Goal: Information Seeking & Learning: Learn about a topic

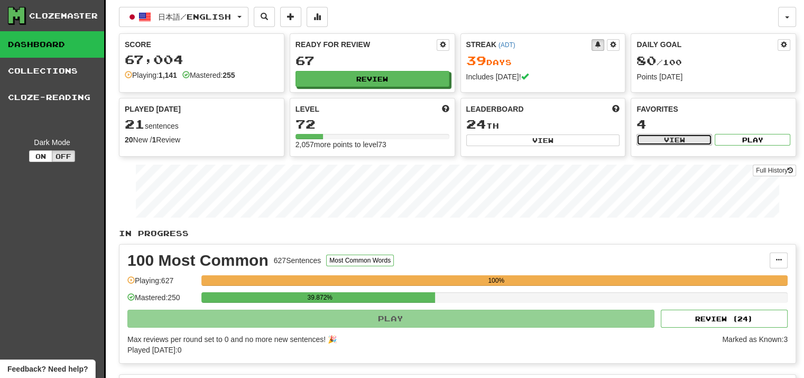
click at [689, 145] on button "View" at bounding box center [675, 140] width 76 height 12
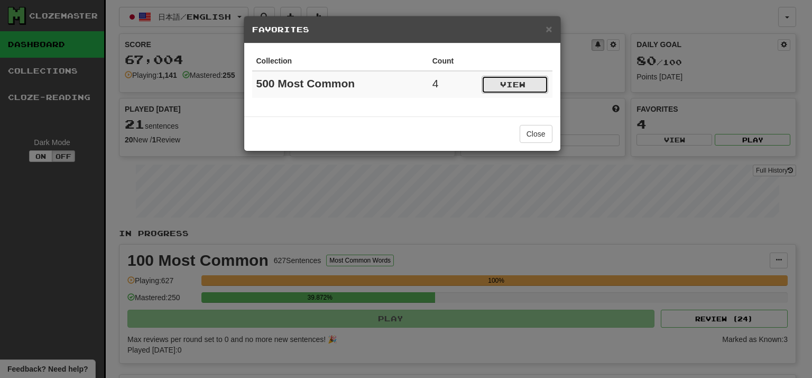
click at [520, 88] on button "View" at bounding box center [515, 85] width 67 height 18
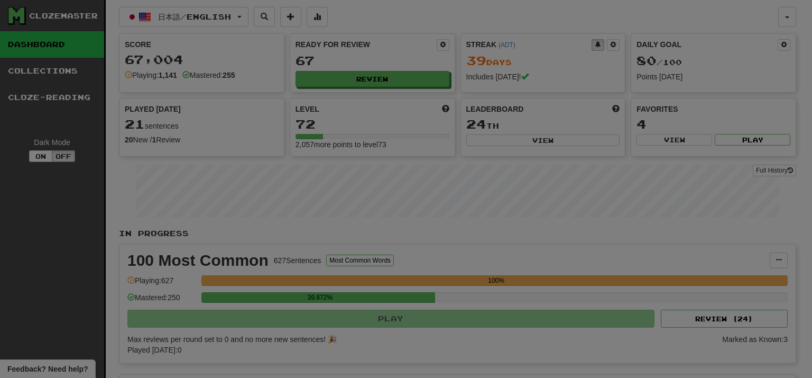
select select "*********"
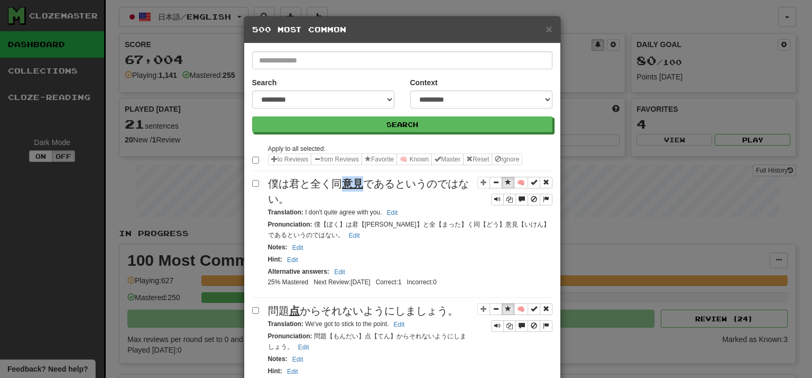
drag, startPoint x: 341, startPoint y: 200, endPoint x: 357, endPoint y: 200, distance: 16.4
click at [357, 189] on u "意見" at bounding box center [352, 184] width 21 height 12
click at [380, 206] on div "僕は君と全く同 意見 であるというのではない。" at bounding box center [410, 191] width 284 height 30
drag, startPoint x: 329, startPoint y: 197, endPoint x: 354, endPoint y: 197, distance: 24.9
click at [354, 197] on span "僕は君と全く同 意見 であるというのではない。" at bounding box center [368, 191] width 201 height 27
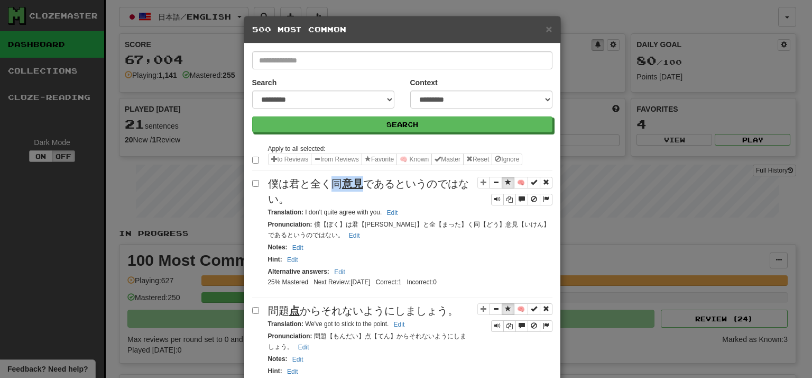
copy span "同 意見"
click at [424, 203] on span "僕は君と全く同 意見 であるというのではない。" at bounding box center [368, 191] width 201 height 27
click at [398, 206] on div "僕は君と全く同 意見 であるというのではない。" at bounding box center [410, 191] width 284 height 30
click at [505, 185] on span "Sentence controls" at bounding box center [508, 182] width 6 height 6
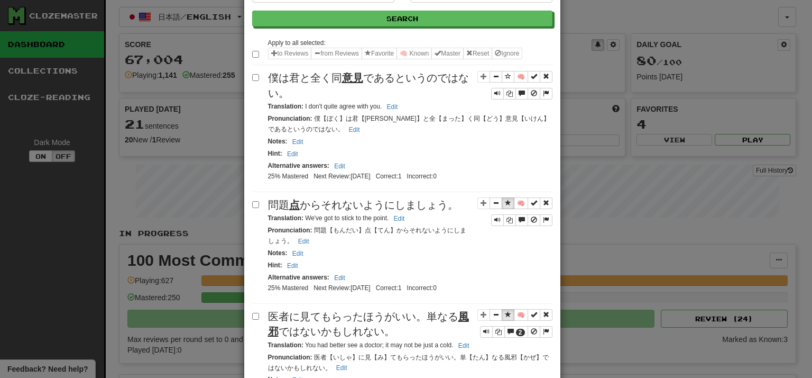
scroll to position [159, 0]
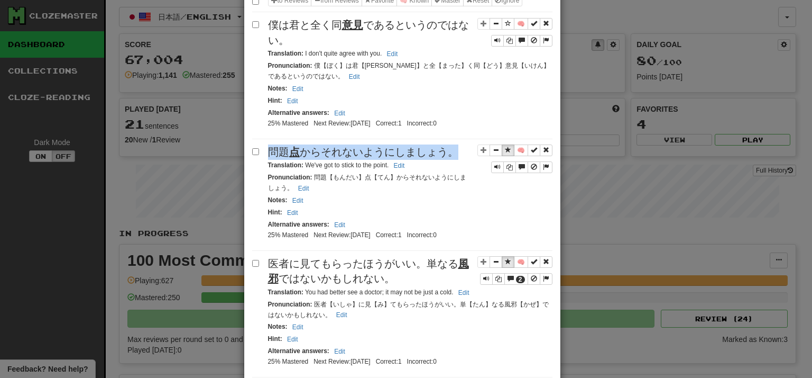
drag, startPoint x: 270, startPoint y: 173, endPoint x: 451, endPoint y: 173, distance: 181.4
click at [451, 158] on span "問題 点 からそれないようにしましょう。" at bounding box center [363, 152] width 190 height 12
copy span "問題 点 からそれないようにしましょう。"
click at [456, 160] on div "問題 点 からそれないようにしましょう。" at bounding box center [410, 151] width 284 height 15
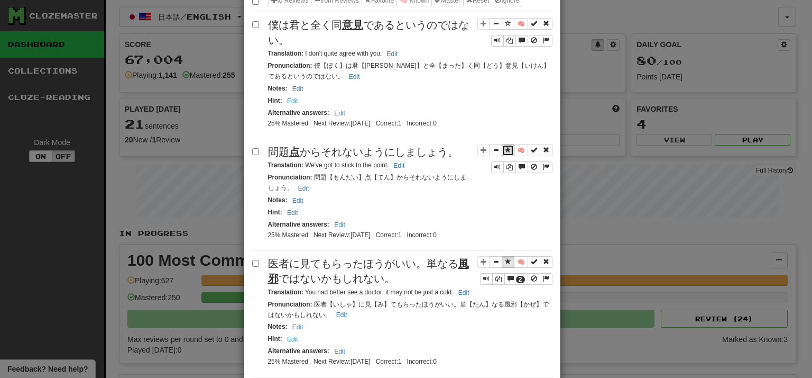
click at [505, 153] on span "Sentence controls" at bounding box center [508, 149] width 6 height 6
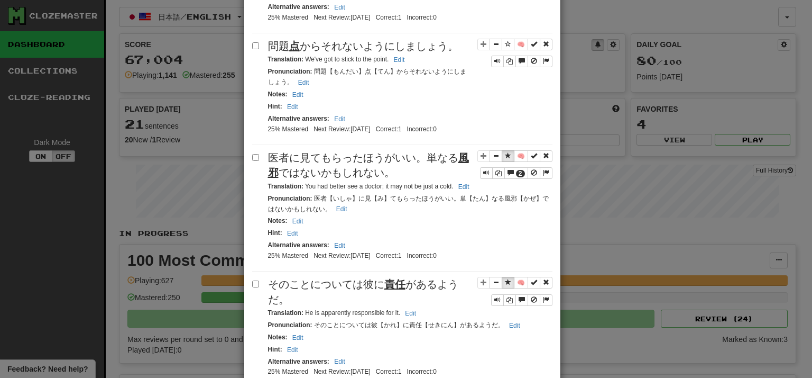
click at [453, 180] on div "医者に見てもらったほうがいい。単なる 風邪 ではないかもしれない。" at bounding box center [410, 165] width 284 height 30
drag, startPoint x: 421, startPoint y: 181, endPoint x: 432, endPoint y: 180, distance: 10.1
click at [432, 179] on span "医者に見てもらったほうがいい。単なる 風邪 ではないかもしれない。" at bounding box center [368, 165] width 201 height 27
copy span "単"
click at [423, 180] on div "医者に見てもらったほうがいい。単なる 風邪 ではないかもしれない。" at bounding box center [410, 165] width 284 height 30
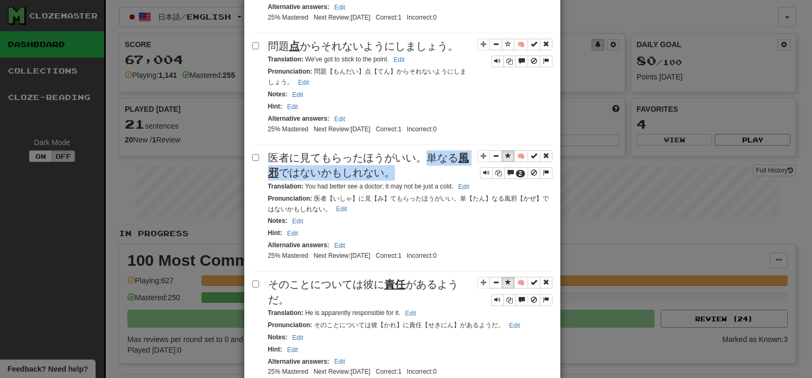
drag, startPoint x: 424, startPoint y: 186, endPoint x: 405, endPoint y: 194, distance: 21.3
click at [405, 180] on div "医者に見てもらったほうがいい。単なる 風邪 ではないかもしれない。" at bounding box center [410, 165] width 284 height 30
copy span "単なる 風邪 ではないかもしれない。"
click at [505, 159] on span "Sentence controls" at bounding box center [508, 155] width 6 height 6
click at [414, 180] on div "医者に見てもらったほうがいい。単なる 風邪 ではないかもしれない。" at bounding box center [410, 165] width 284 height 30
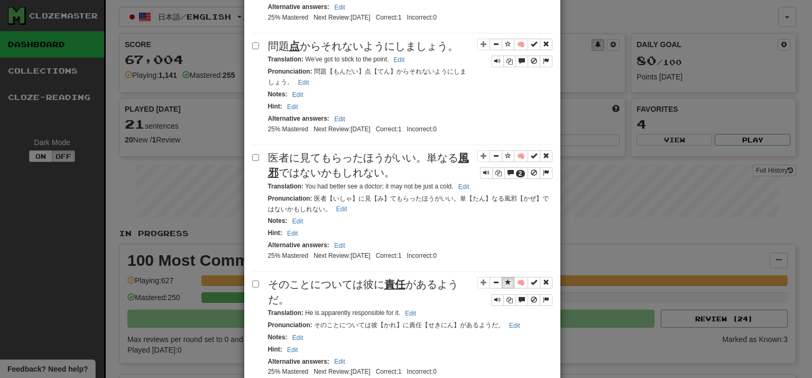
scroll to position [370, 0]
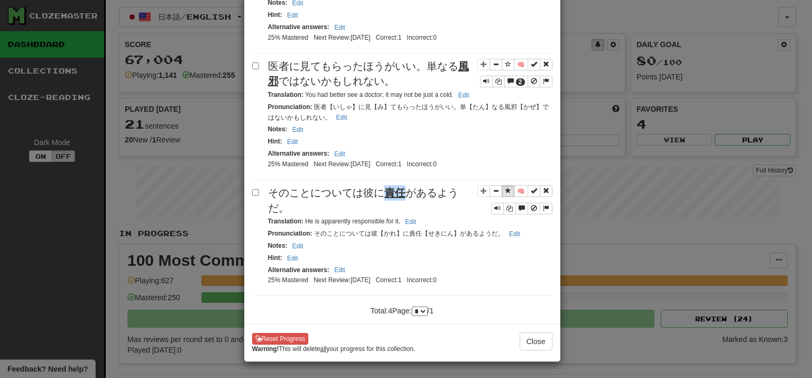
drag, startPoint x: 383, startPoint y: 222, endPoint x: 396, endPoint y: 222, distance: 13.2
click at [396, 198] on u "責任" at bounding box center [394, 193] width 21 height 12
copy u "責任"
click at [505, 194] on span "Sentence controls" at bounding box center [508, 190] width 6 height 6
click at [426, 180] on div "🧠 2 医者に見てもらったほうがいい。単なる 風邪 ではないかもしれない。 Translation : You had better see a doctor…" at bounding box center [402, 119] width 300 height 121
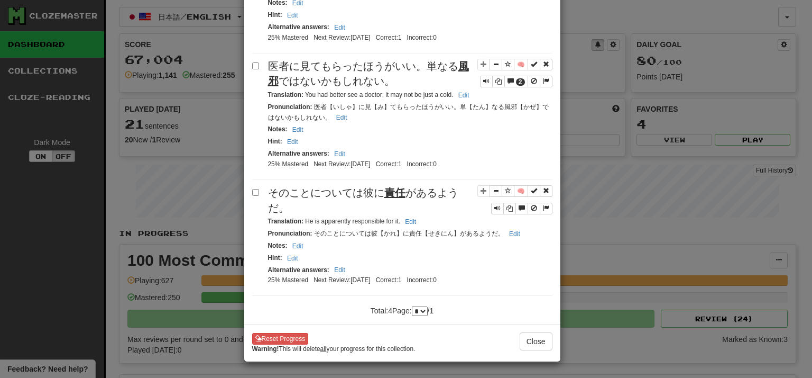
click at [645, 196] on div "**********" at bounding box center [406, 189] width 812 height 378
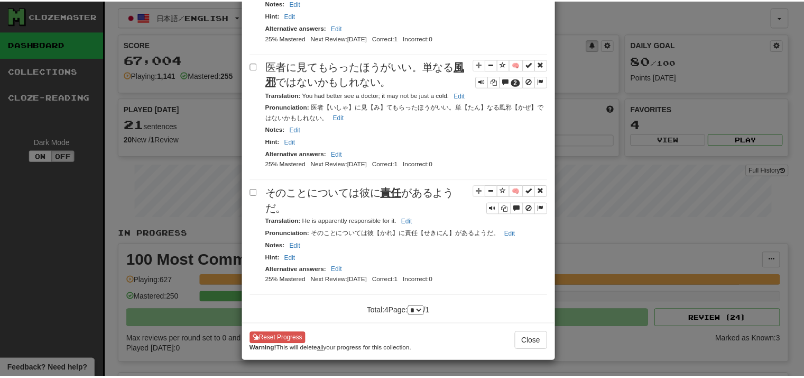
scroll to position [419, 0]
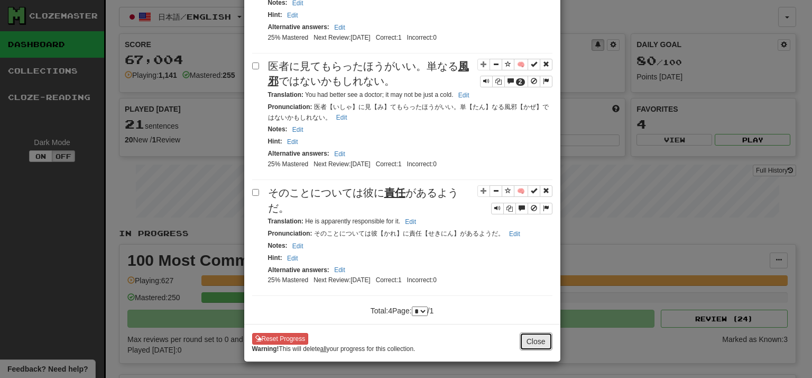
drag, startPoint x: 522, startPoint y: 336, endPoint x: 523, endPoint y: 330, distance: 5.8
click at [523, 336] on button "Close" at bounding box center [536, 341] width 33 height 18
